Goal: Find specific page/section: Find specific page/section

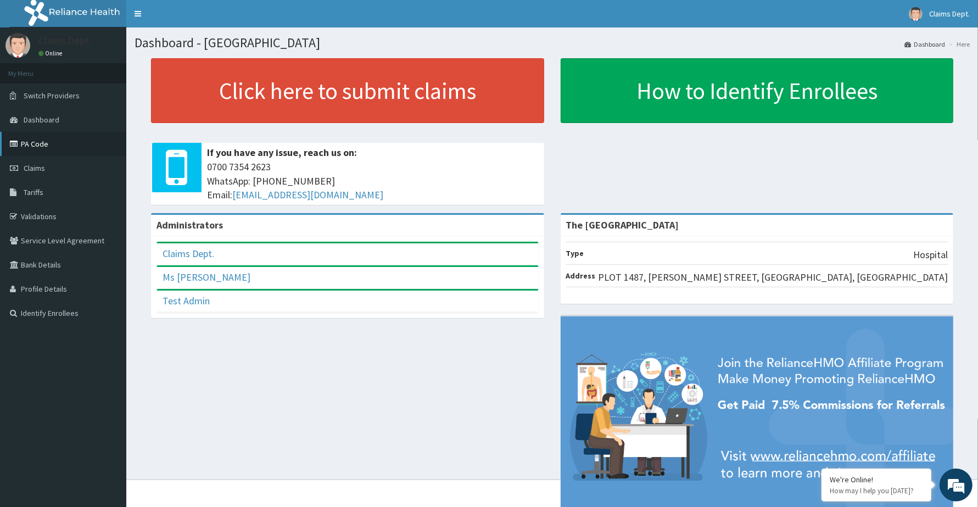
click at [40, 144] on link "PA Code" at bounding box center [63, 144] width 126 height 24
click at [44, 147] on link "PA Code" at bounding box center [63, 144] width 126 height 24
click at [32, 144] on link "PA Code" at bounding box center [63, 144] width 126 height 24
